Goal: Task Accomplishment & Management: Manage account settings

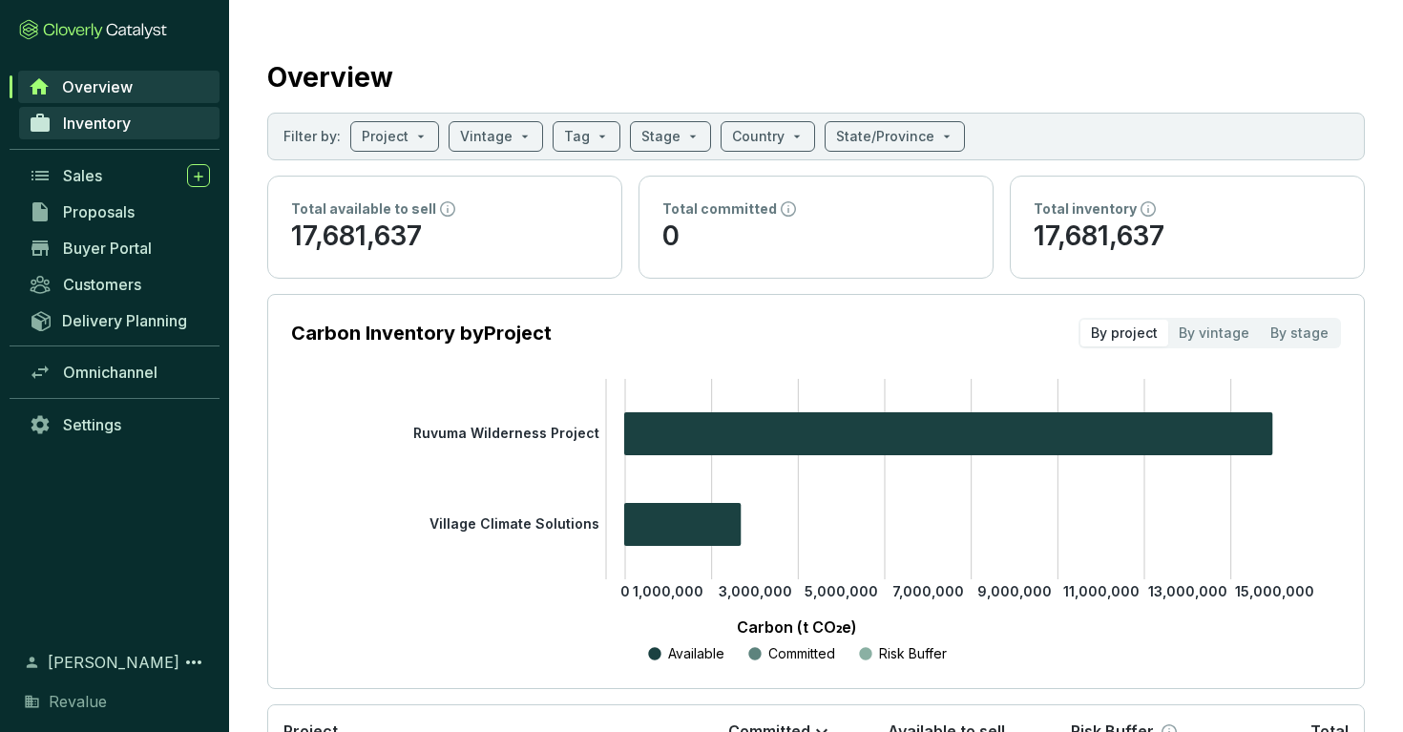
click at [188, 129] on link "Inventory" at bounding box center [119, 123] width 200 height 32
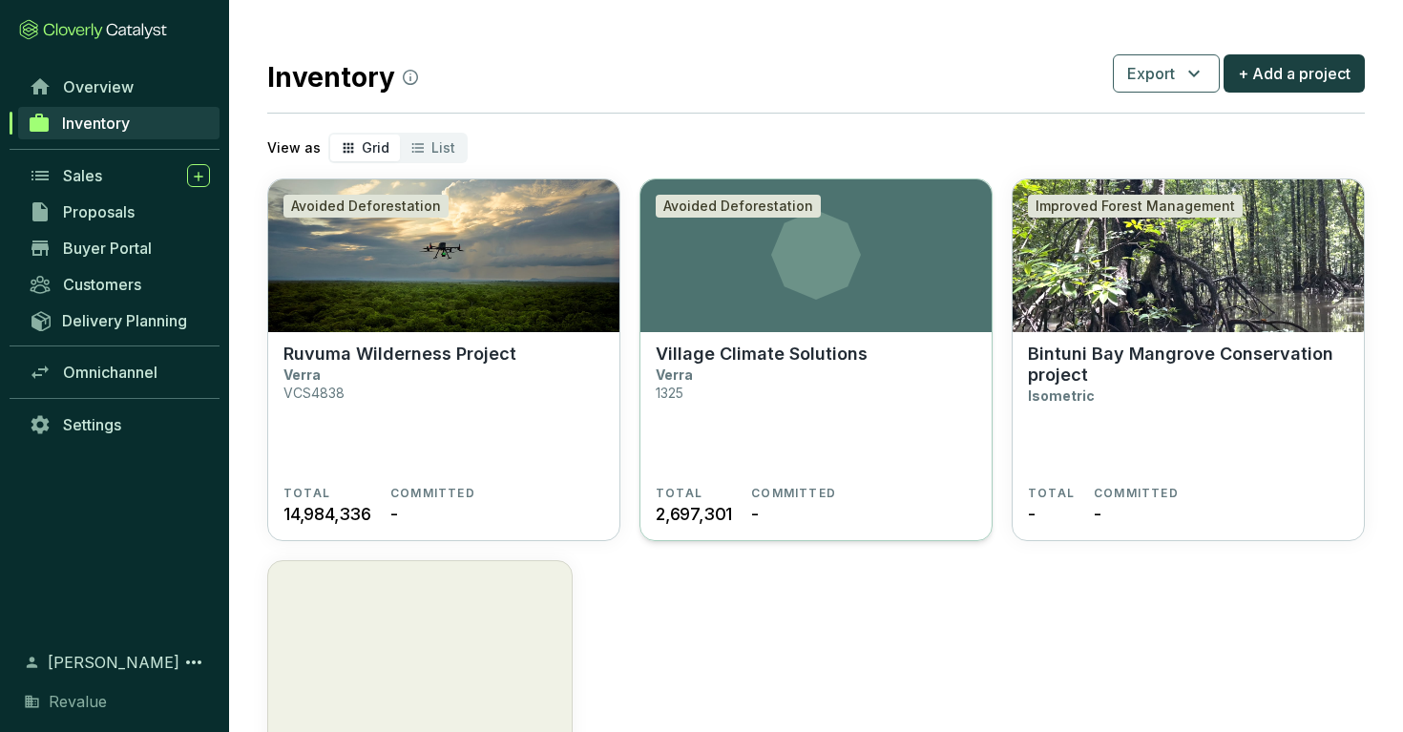
click at [829, 408] on section "Village Climate Solutions Verra 1325" at bounding box center [816, 415] width 321 height 142
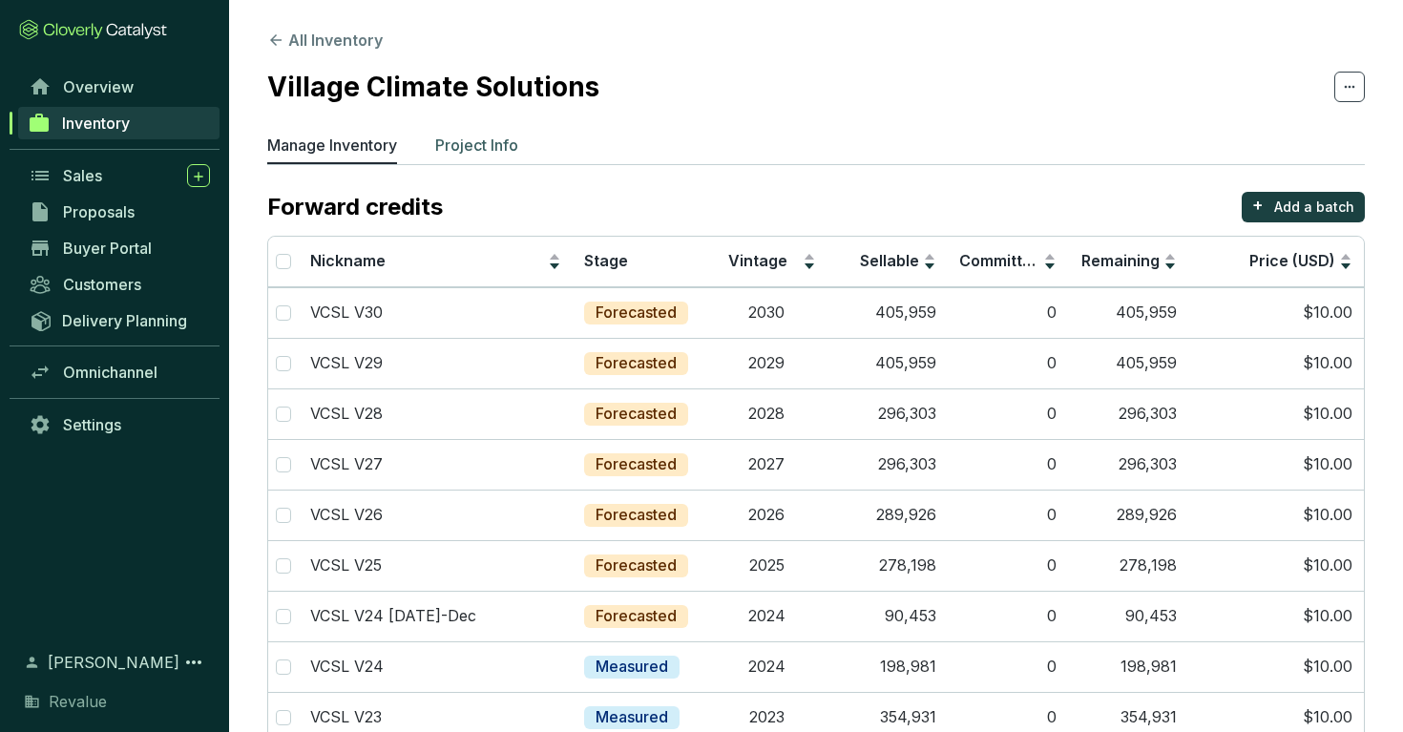
click at [478, 155] on p "Project Info" at bounding box center [476, 145] width 83 height 23
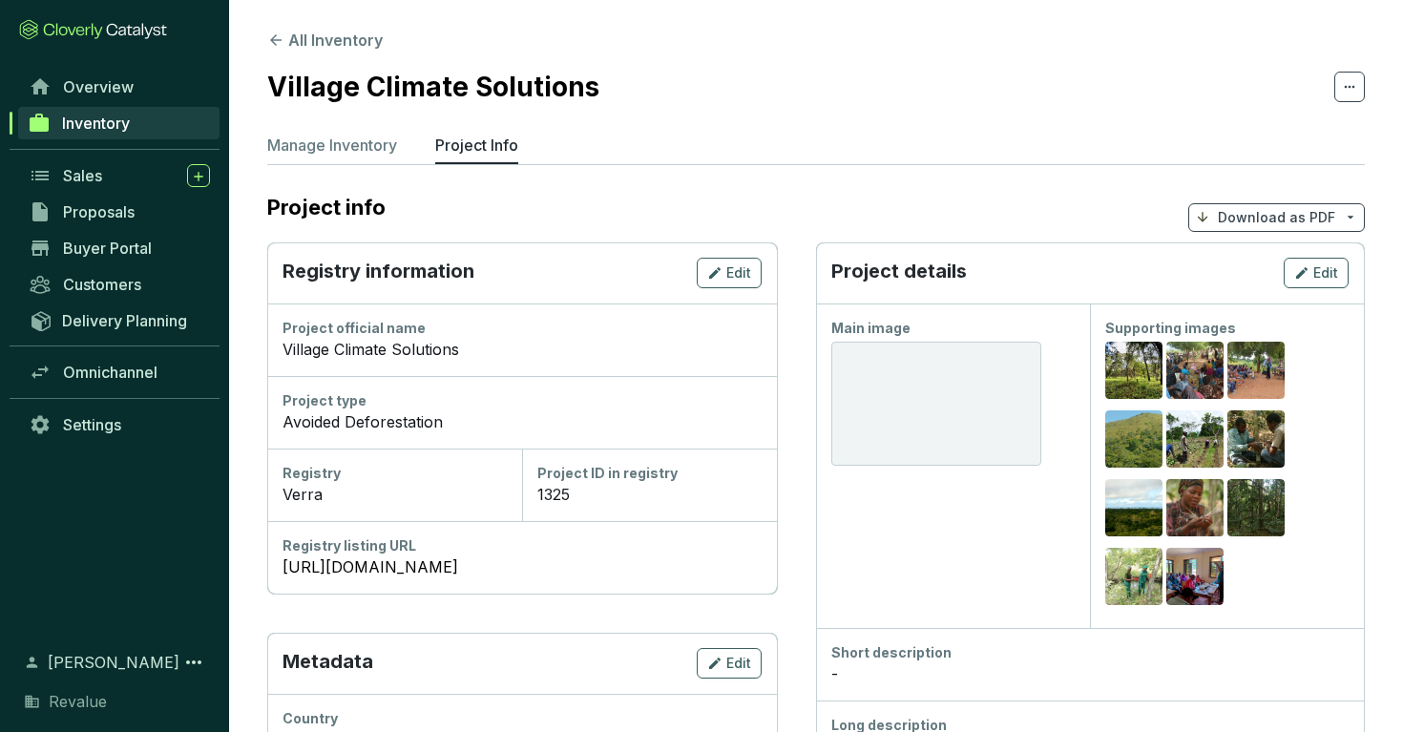
scroll to position [96, 0]
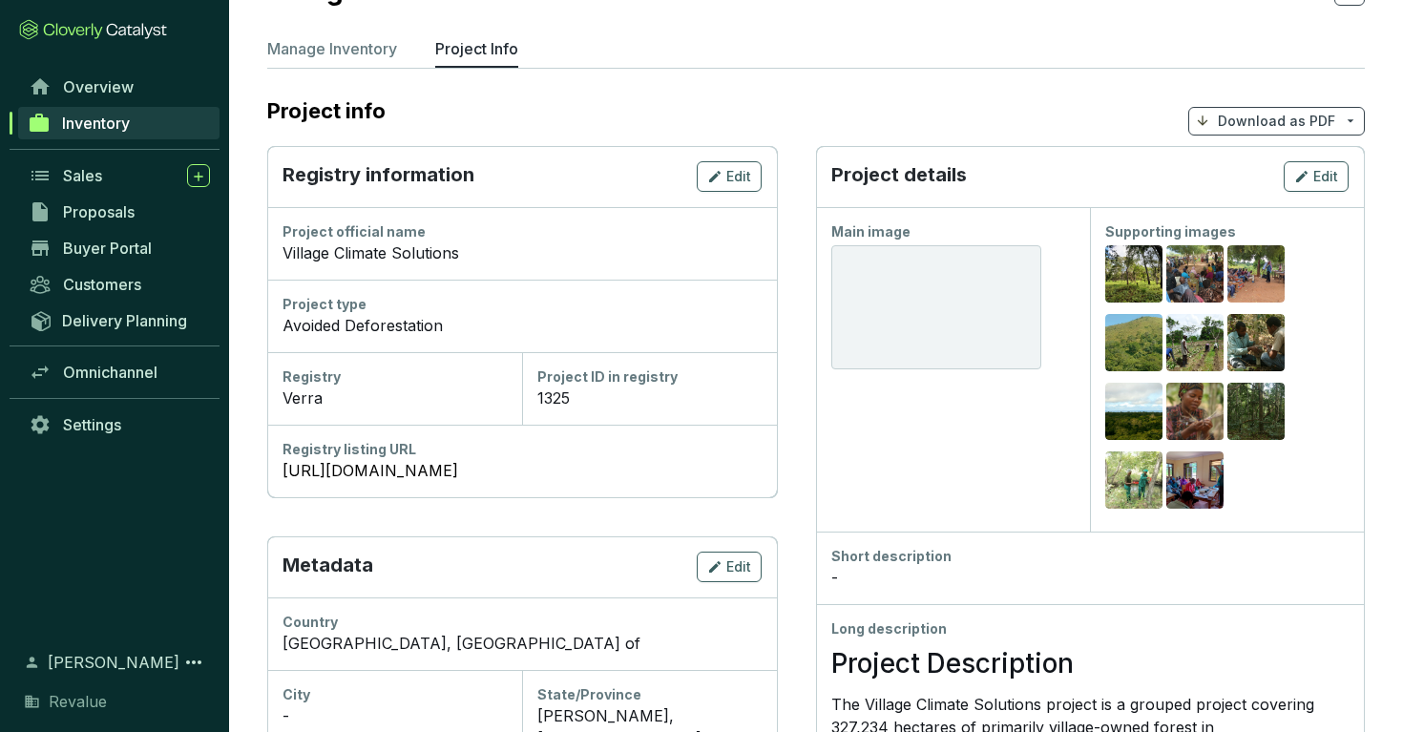
click at [906, 301] on div at bounding box center [937, 307] width 210 height 124
click at [1315, 174] on span "Edit" at bounding box center [1326, 176] width 25 height 19
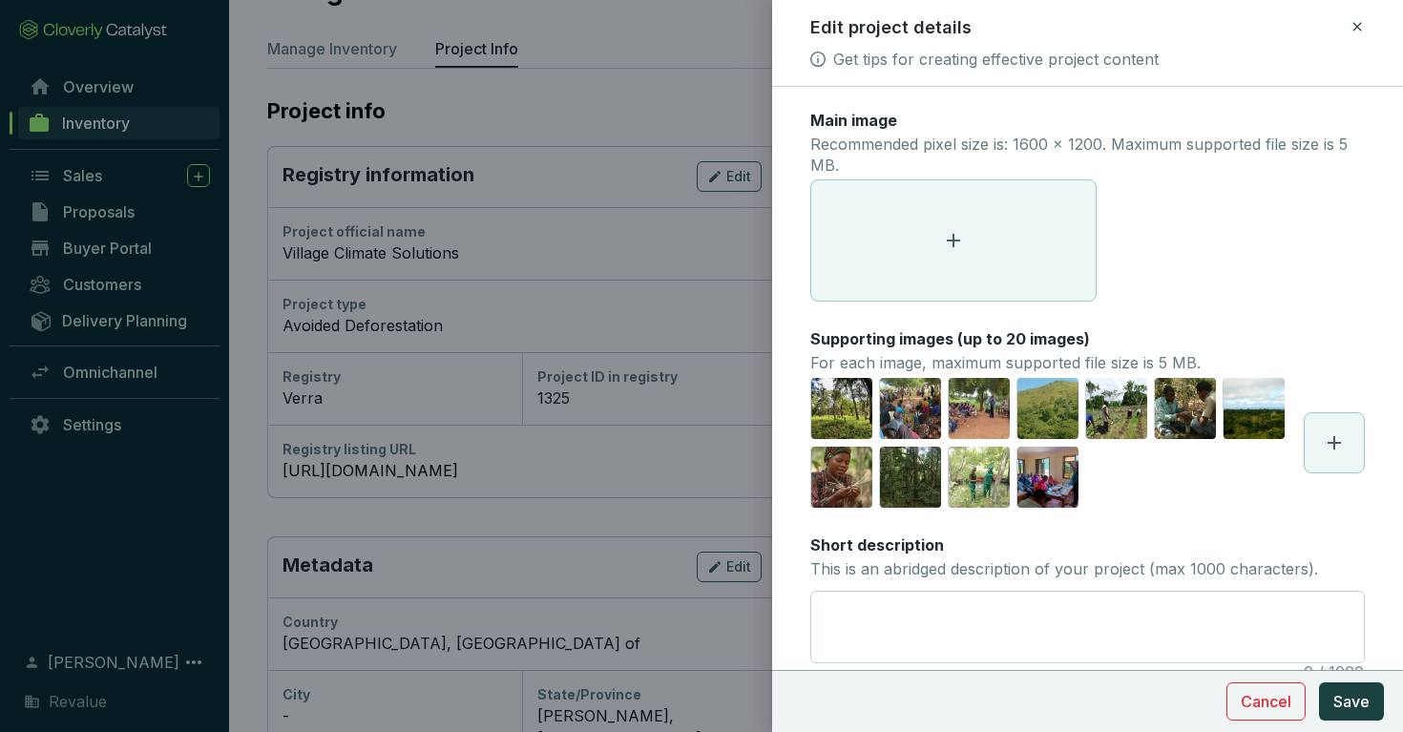
click at [893, 244] on span at bounding box center [954, 240] width 285 height 120
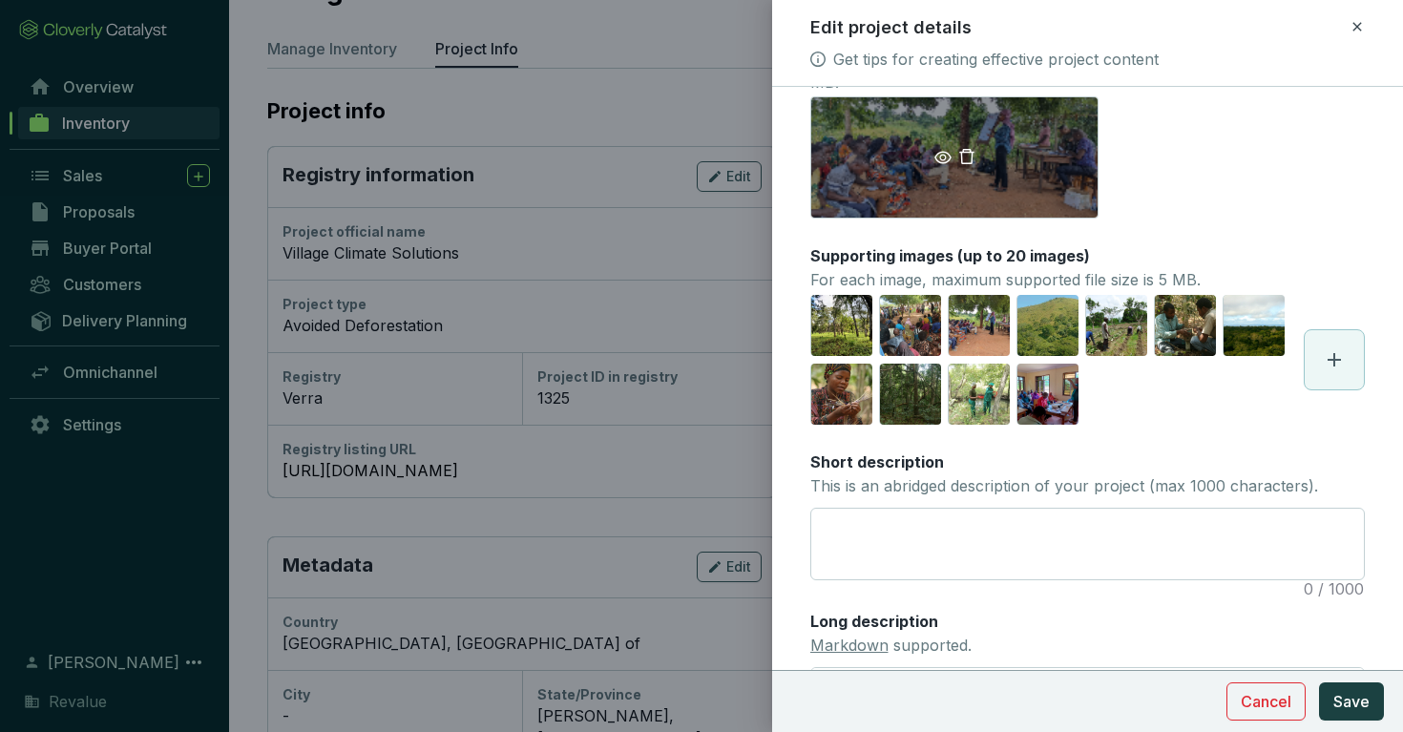
scroll to position [85, 0]
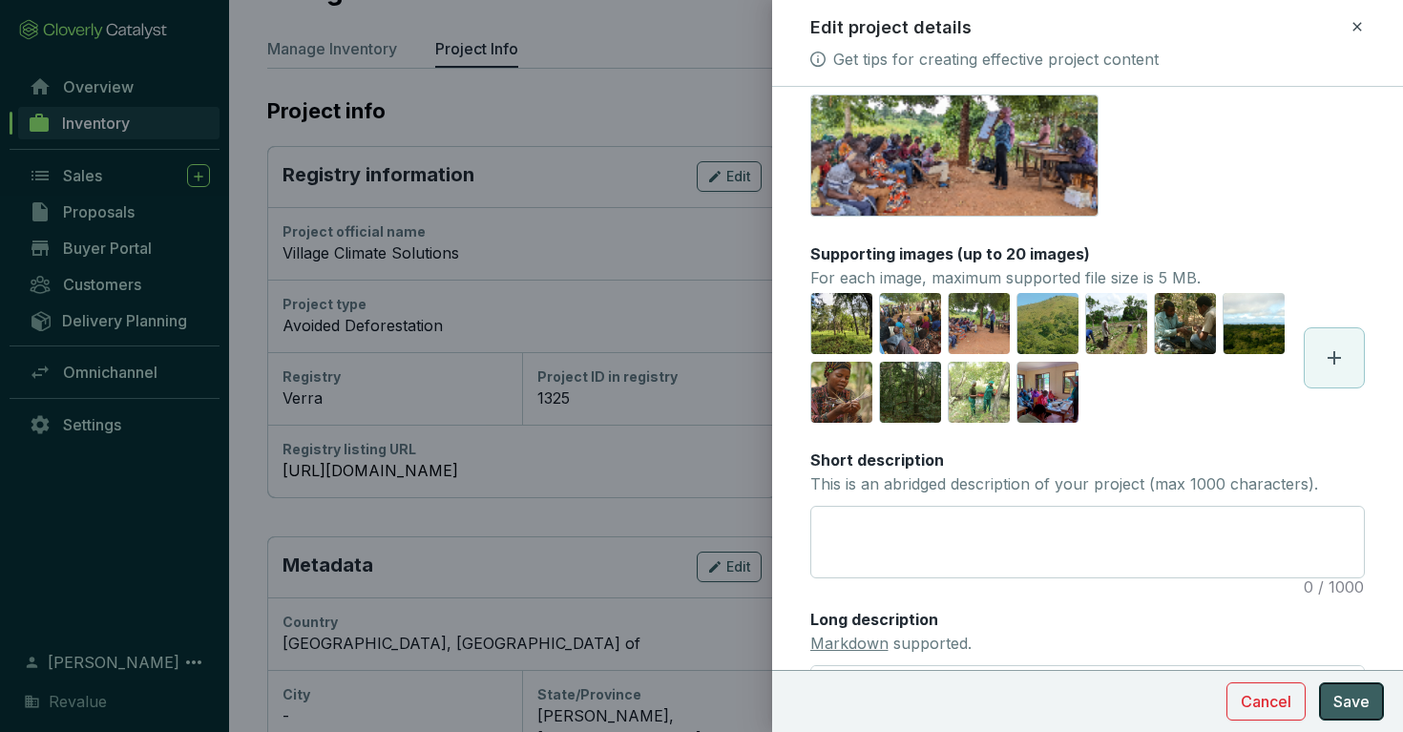
click at [1363, 699] on span "Save" at bounding box center [1352, 701] width 36 height 23
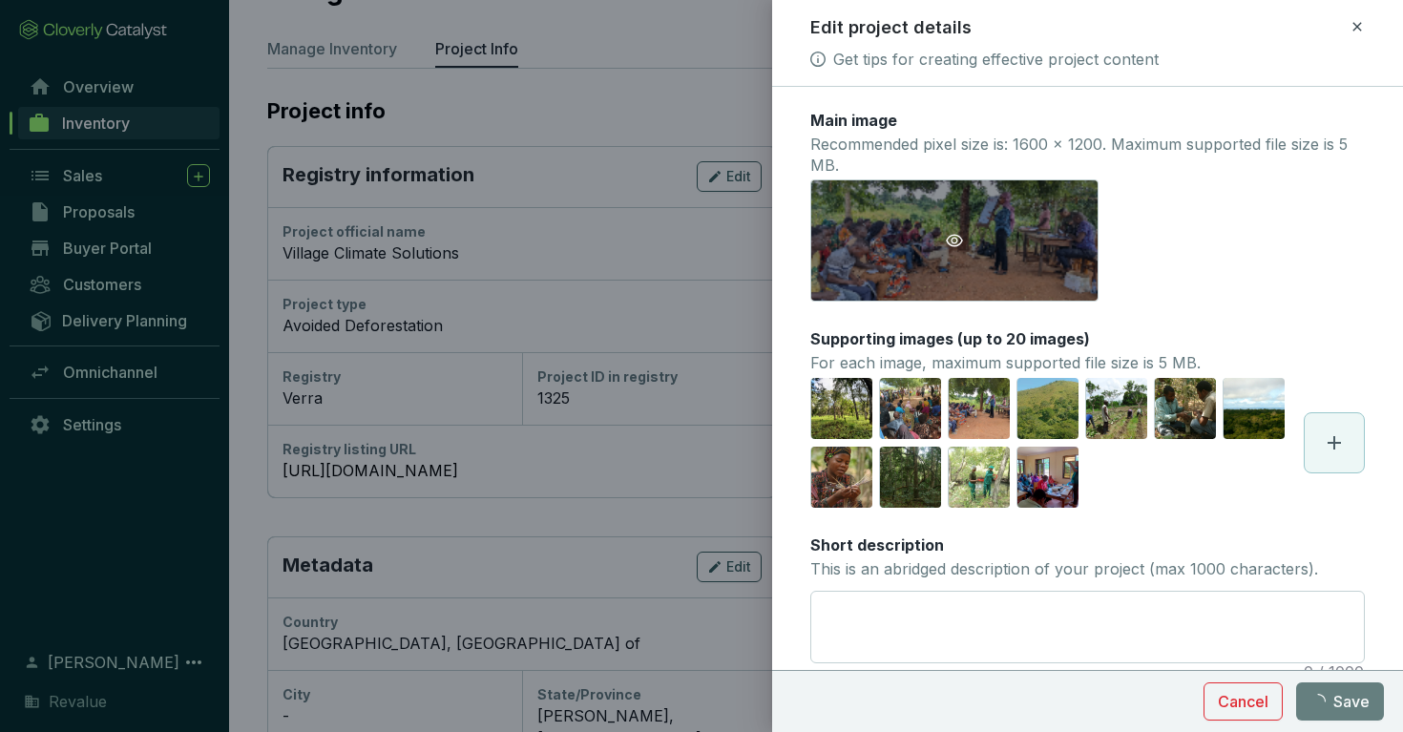
click at [930, 243] on span at bounding box center [955, 240] width 286 height 17
click at [957, 243] on icon "eye" at bounding box center [954, 240] width 17 height 17
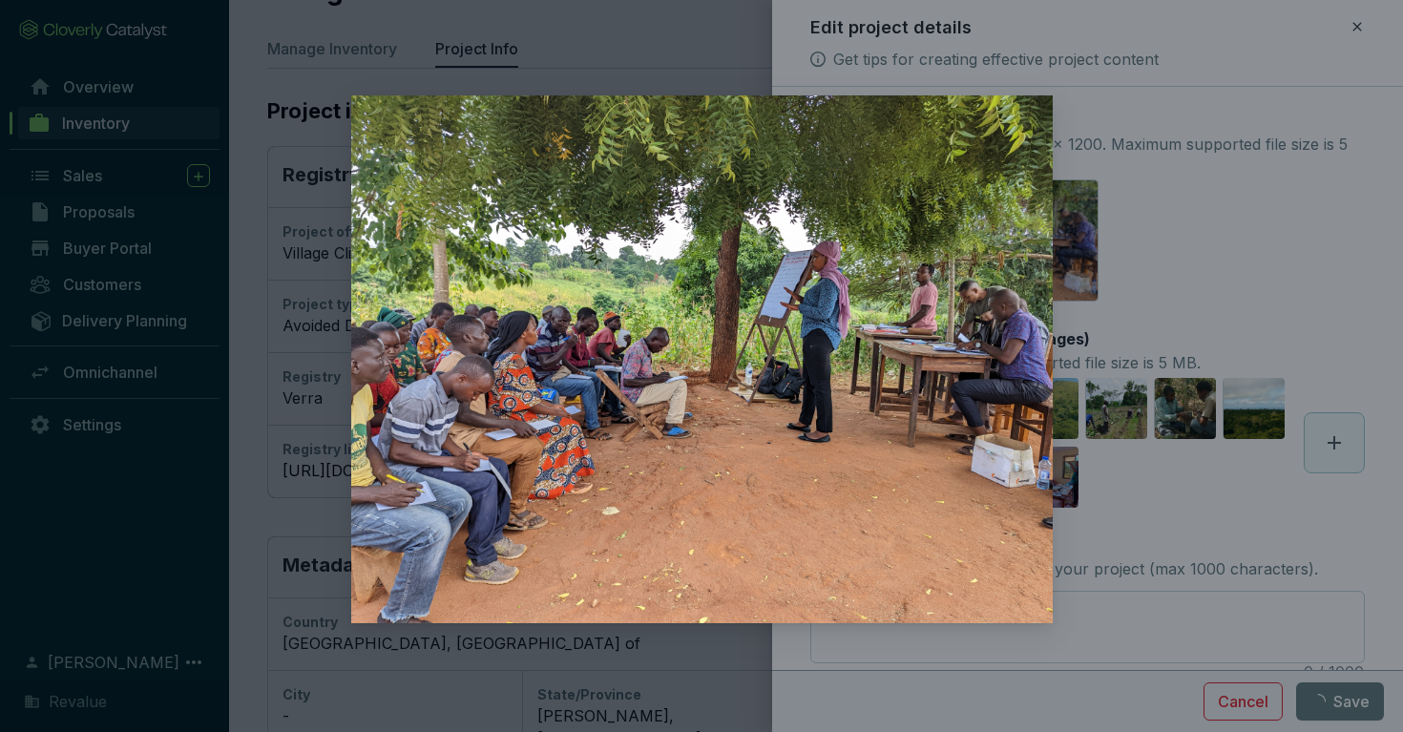
click at [1149, 219] on div at bounding box center [701, 366] width 1403 height 732
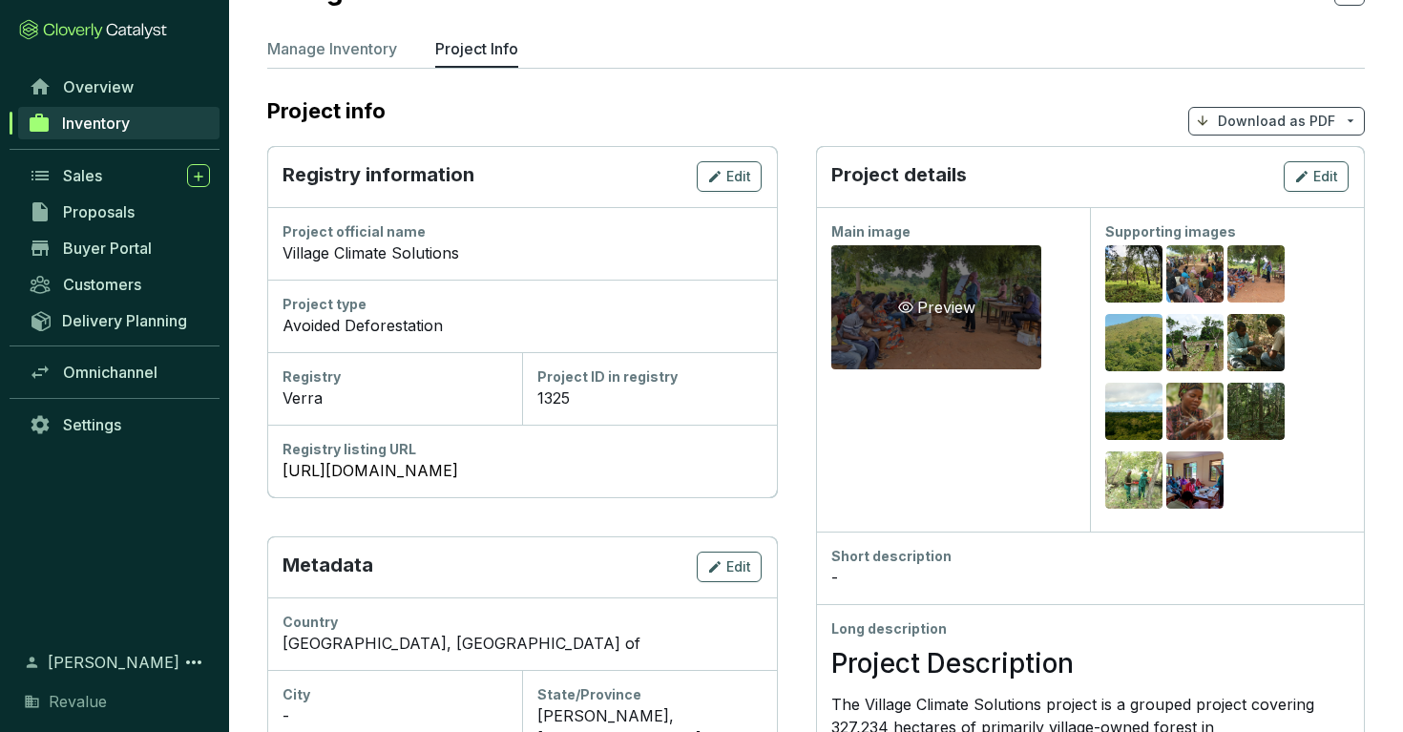
click at [903, 264] on div "Preview" at bounding box center [937, 307] width 210 height 124
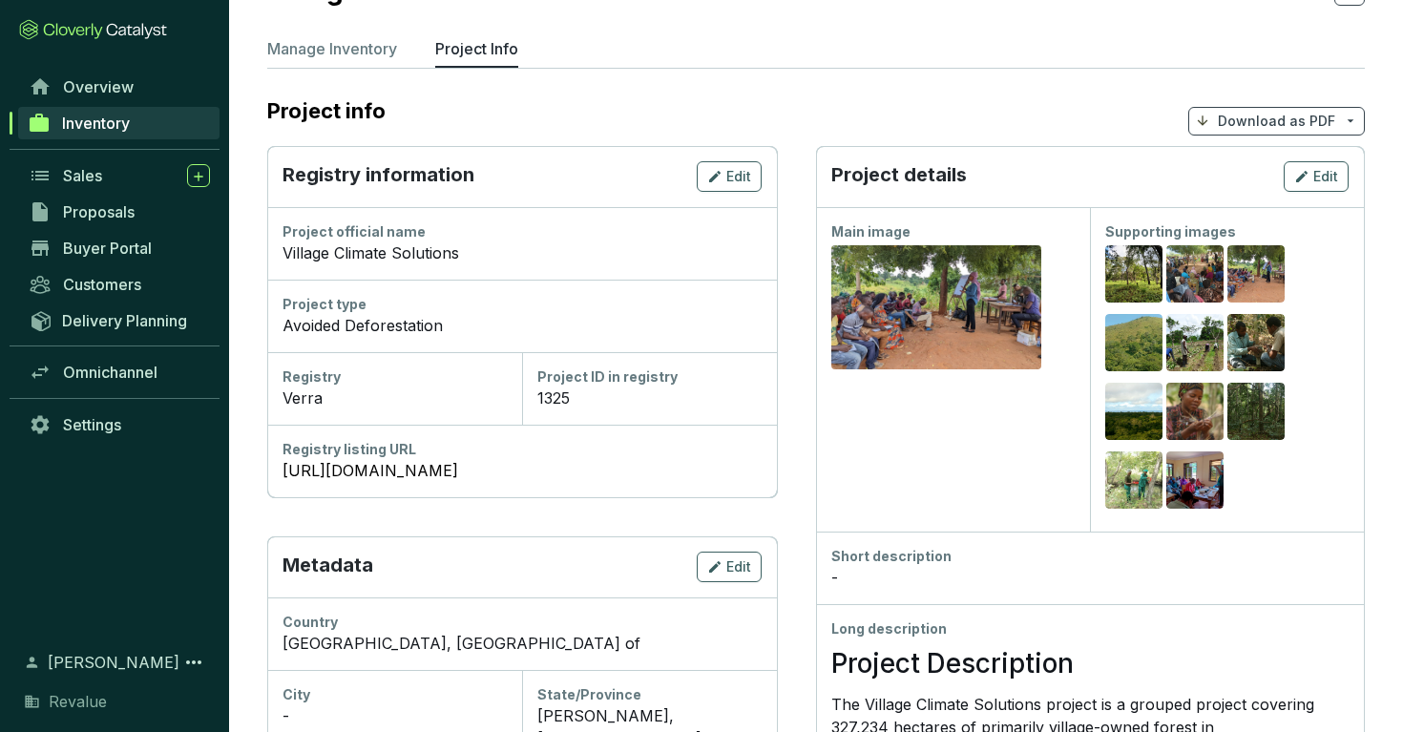
click at [82, 125] on span "Inventory" at bounding box center [96, 123] width 68 height 19
